Goal: Task Accomplishment & Management: Manage account settings

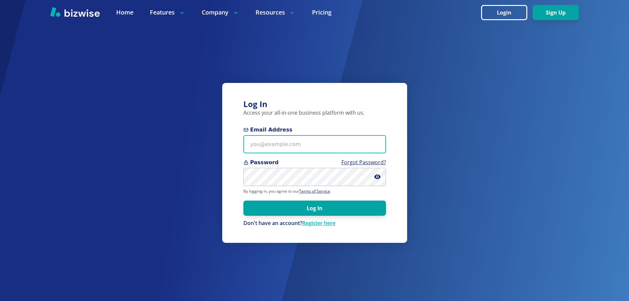
click at [276, 142] on input "Email Address" at bounding box center [314, 144] width 143 height 18
type input "[EMAIL_ADDRESS][DOMAIN_NAME]"
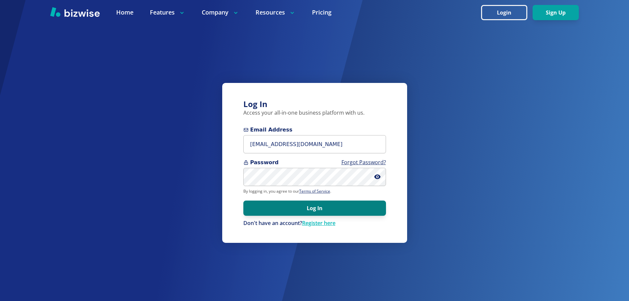
click at [321, 205] on button "Log In" at bounding box center [314, 207] width 143 height 15
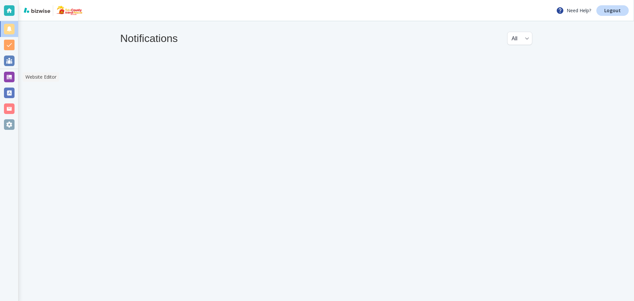
click at [5, 73] on div at bounding box center [9, 77] width 11 height 11
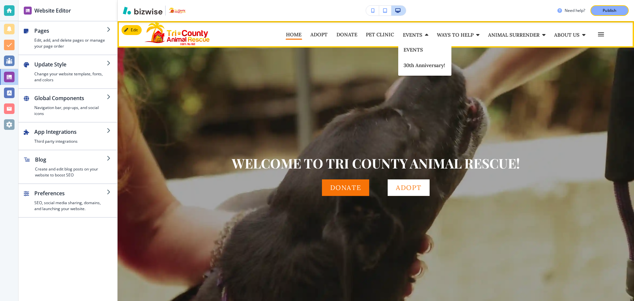
click at [412, 33] on p "EVENTS" at bounding box center [412, 34] width 19 height 5
click at [410, 49] on p "EVENTS" at bounding box center [424, 49] width 43 height 5
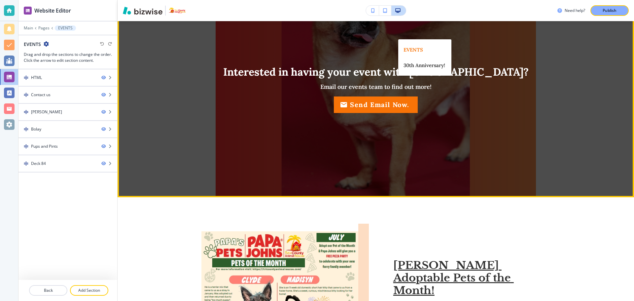
scroll to position [198, 0]
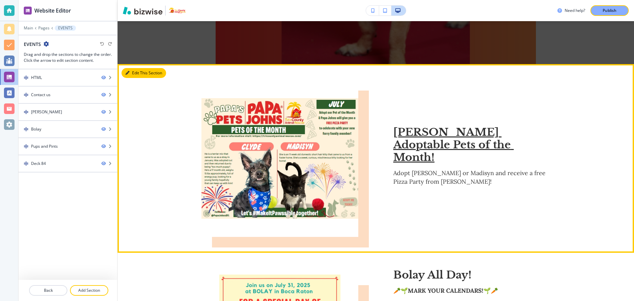
click at [138, 75] on button "Edit This Section" at bounding box center [143, 73] width 45 height 10
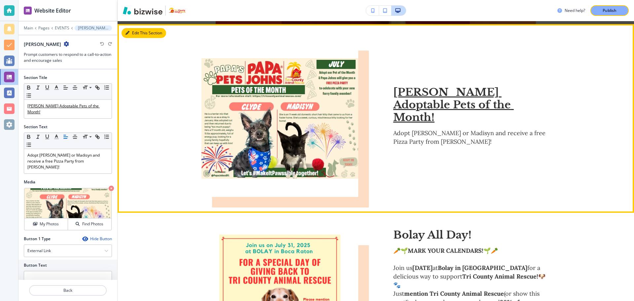
scroll to position [241, 0]
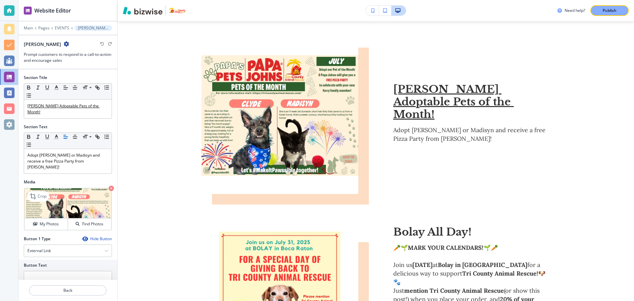
click at [109, 185] on icon "button" at bounding box center [111, 187] width 5 height 5
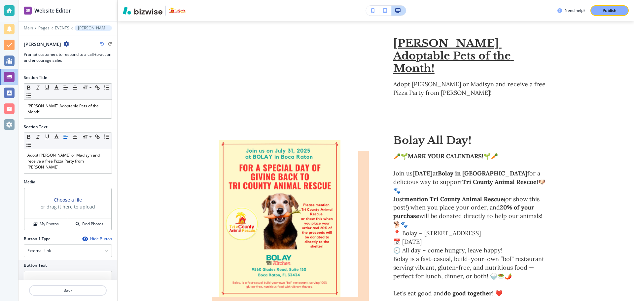
click at [68, 196] on h3 "Choose a file" at bounding box center [68, 199] width 28 height 7
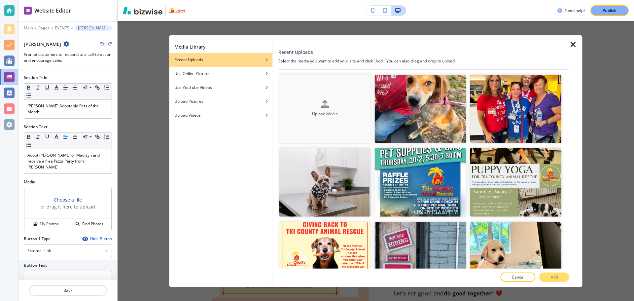
click at [331, 100] on div "Upload Media" at bounding box center [324, 108] width 91 height 17
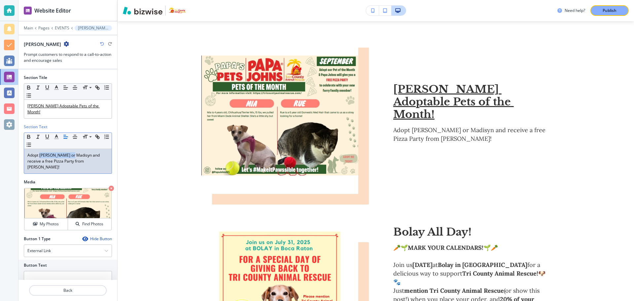
drag, startPoint x: 70, startPoint y: 148, endPoint x: 40, endPoint y: 152, distance: 30.3
click at [40, 152] on p "Adopt Clyde or Madisyn and receive a free Pizza Party from Papa Johns!" at bounding box center [67, 161] width 81 height 18
click at [599, 15] on button "Publish" at bounding box center [609, 10] width 38 height 11
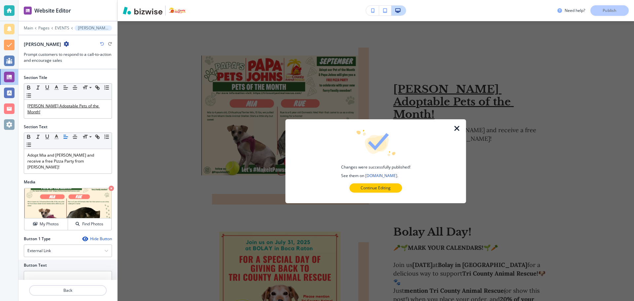
click at [457, 130] on icon "button" at bounding box center [457, 128] width 8 height 8
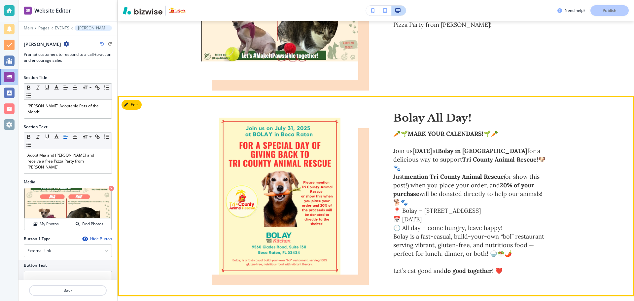
scroll to position [373, 0]
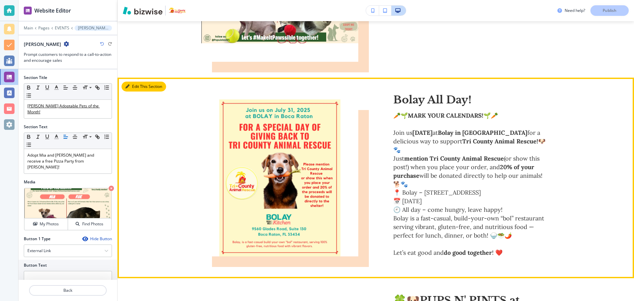
click at [139, 85] on button "Edit This Section" at bounding box center [143, 87] width 45 height 10
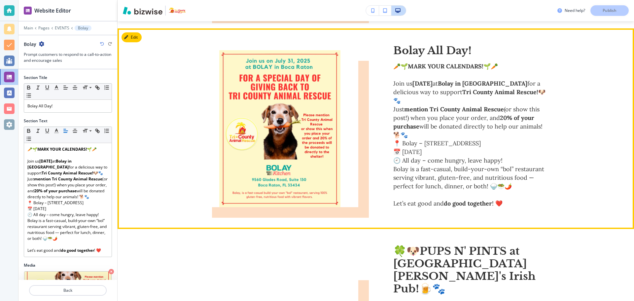
scroll to position [428, 0]
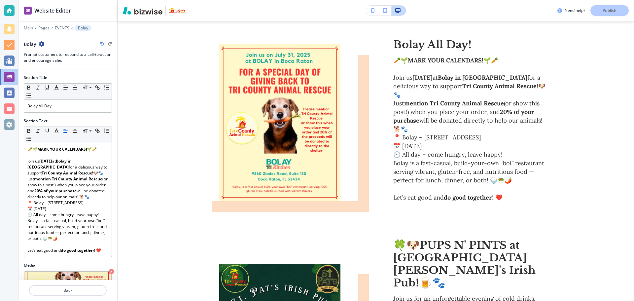
click at [35, 47] on h2 "Bolay" at bounding box center [30, 44] width 13 height 7
click at [39, 46] on icon "button" at bounding box center [41, 43] width 5 height 5
click at [48, 79] on p "Delete Section" at bounding box center [60, 79] width 34 height 6
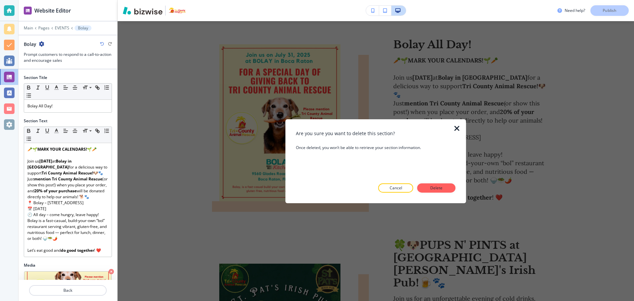
click at [439, 192] on div at bounding box center [375, 197] width 159 height 11
click at [439, 187] on p "Delete" at bounding box center [436, 188] width 16 height 6
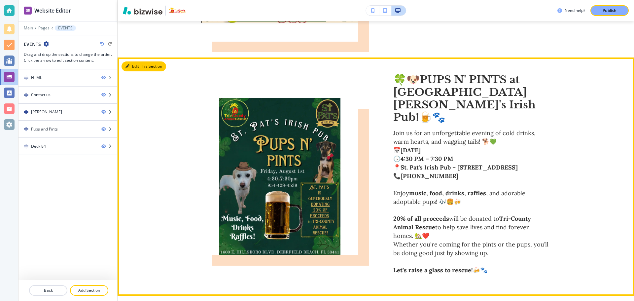
click at [139, 68] on button "Edit This Section" at bounding box center [143, 66] width 45 height 10
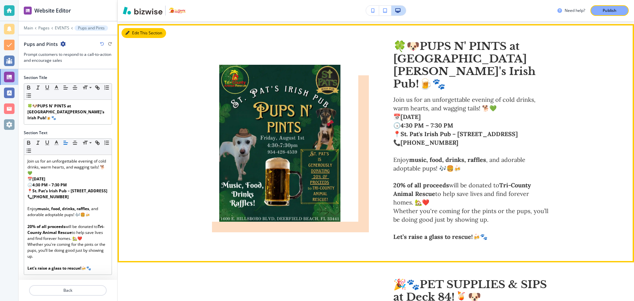
scroll to position [428, 0]
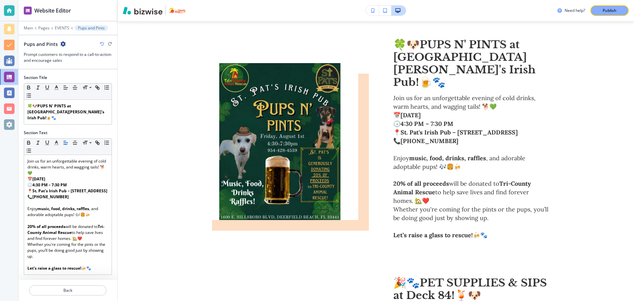
click at [64, 44] on icon "button" at bounding box center [62, 43] width 5 height 5
click at [84, 75] on button "Delete Section" at bounding box center [80, 79] width 42 height 12
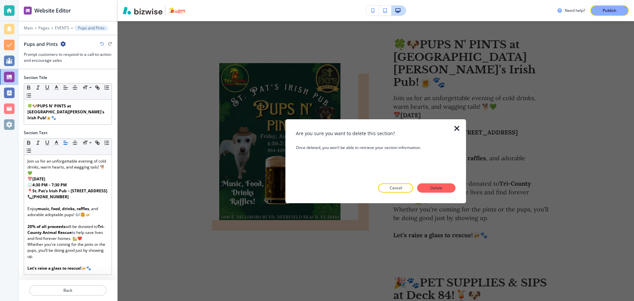
click at [436, 186] on p "Delete" at bounding box center [436, 188] width 16 height 6
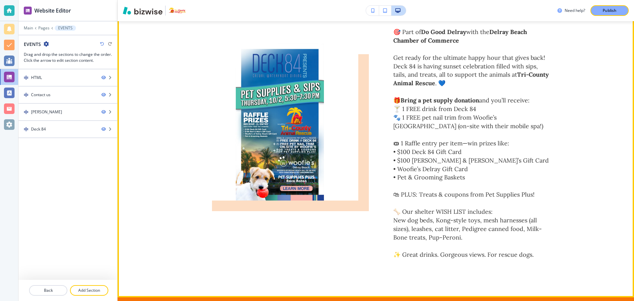
scroll to position [603, 0]
